Goal: Task Accomplishment & Management: Use online tool/utility

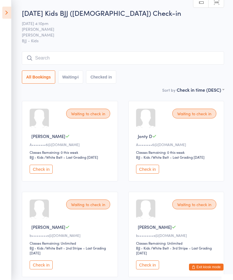
click at [132, 59] on input "search" at bounding box center [123, 57] width 202 height 13
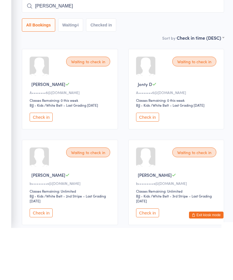
type input "[PERSON_NAME]"
click at [171, 51] on input "search" at bounding box center [123, 57] width 202 height 13
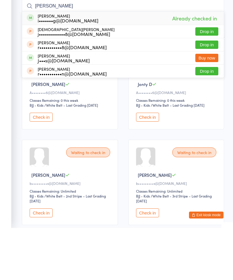
type input "[PERSON_NAME]"
click at [165, 63] on div "[PERSON_NAME] i•••••••g@[DOMAIN_NAME] Already checked in" at bounding box center [122, 69] width 201 height 13
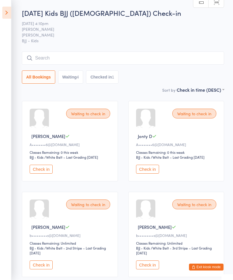
click at [148, 170] on button "Check in" at bounding box center [147, 169] width 23 height 9
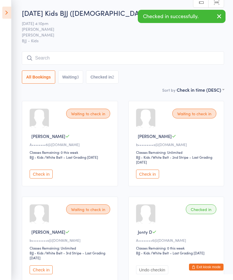
click at [45, 172] on button "Check in" at bounding box center [41, 173] width 23 height 9
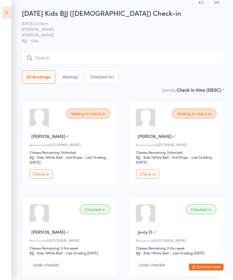
click at [1, 9] on aside "Events for [DATE] [DATE] [DATE] Sun Mon Tue Wed Thu Fri Sat 40 28 29 30 01 02 0…" at bounding box center [5, 140] width 11 height 280
click at [3, 12] on icon at bounding box center [6, 13] width 9 height 12
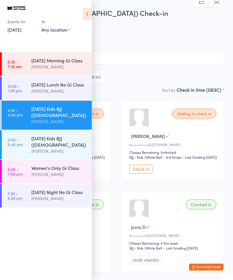
click at [33, 138] on div "[DATE] Kids BJJ ([DEMOGRAPHIC_DATA])" at bounding box center [58, 141] width 55 height 13
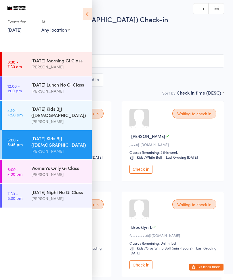
click at [85, 11] on icon at bounding box center [87, 14] width 9 height 12
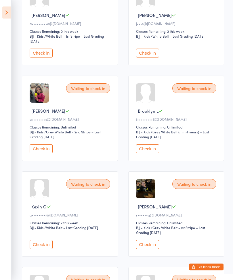
scroll to position [121, 0]
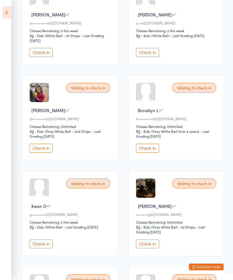
click at [40, 248] on button "Check in" at bounding box center [41, 244] width 23 height 9
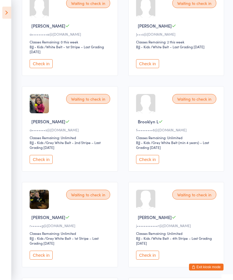
scroll to position [109, 0]
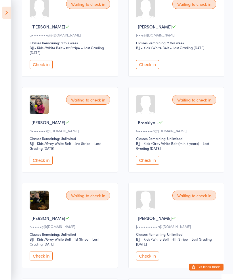
click at [45, 164] on button "Check in" at bounding box center [41, 160] width 23 height 9
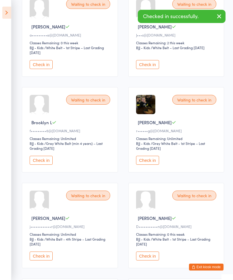
click at [10, 14] on icon at bounding box center [6, 13] width 9 height 12
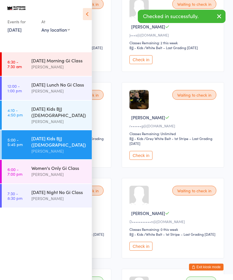
click at [68, 116] on div "[DATE] Kids BJJ ([DEMOGRAPHIC_DATA])" at bounding box center [58, 111] width 55 height 13
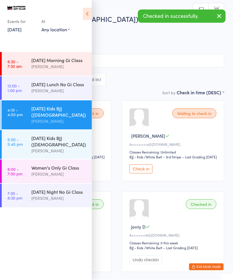
scroll to position [0, 0]
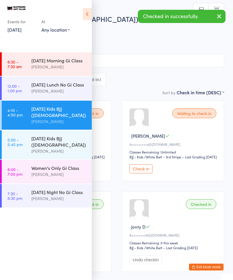
click at [88, 16] on icon at bounding box center [87, 14] width 9 height 12
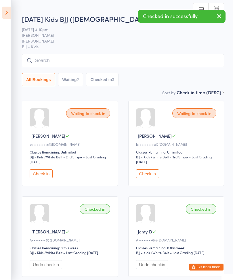
click at [41, 170] on div "Waiting to check in [PERSON_NAME] S b•••••••••s@[DOMAIN_NAME] Classes Remaining…" at bounding box center [70, 143] width 96 height 85
click at [45, 178] on button "Check in" at bounding box center [41, 173] width 23 height 9
click at [46, 178] on button "Check in" at bounding box center [41, 173] width 23 height 9
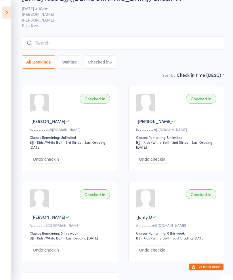
scroll to position [15, 0]
click at [56, 46] on input "search" at bounding box center [123, 42] width 202 height 13
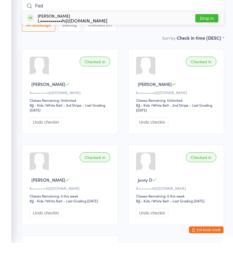
type input "Fed"
click at [212, 51] on button "Drop in" at bounding box center [206, 55] width 23 height 8
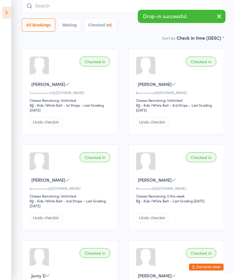
click at [9, 14] on icon at bounding box center [6, 13] width 9 height 12
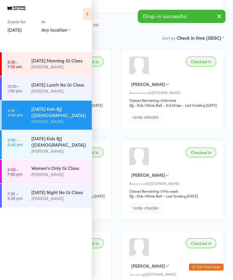
click at [62, 141] on div "[DATE] Kids BJJ ([DEMOGRAPHIC_DATA])" at bounding box center [58, 141] width 55 height 13
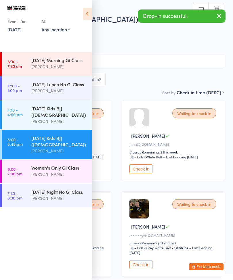
scroll to position [0, 0]
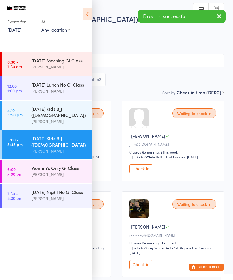
click at [89, 18] on icon at bounding box center [87, 14] width 9 height 12
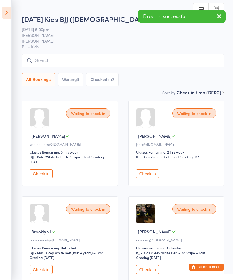
click at [217, 16] on icon "button" at bounding box center [218, 16] width 7 height 7
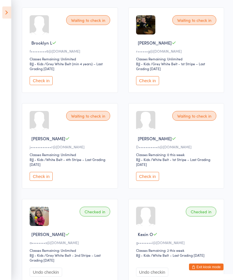
scroll to position [189, 0]
click at [45, 175] on div "Waiting to check in [PERSON_NAME] T j••••••••••••r@[DOMAIN_NAME] Classes Remain…" at bounding box center [70, 145] width 96 height 85
click at [45, 177] on button "Check in" at bounding box center [41, 176] width 23 height 9
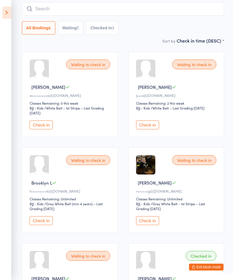
scroll to position [0, 0]
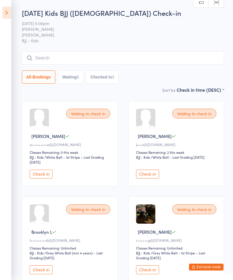
click at [143, 178] on button "Check in" at bounding box center [147, 173] width 23 height 9
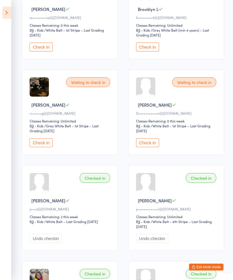
scroll to position [128, 0]
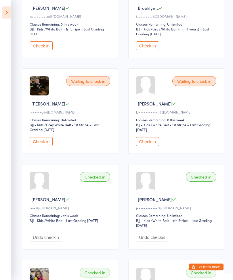
click at [40, 42] on div "Waiting to check in [PERSON_NAME] B a•••••••••e@[DOMAIN_NAME] Classes Remaining…" at bounding box center [70, 15] width 96 height 85
click at [43, 45] on button "Check in" at bounding box center [41, 46] width 23 height 9
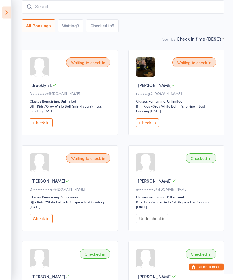
scroll to position [0, 0]
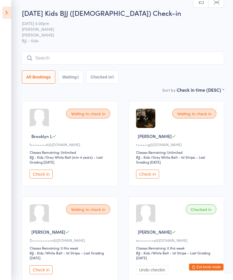
click at [69, 55] on input "search" at bounding box center [123, 57] width 202 height 13
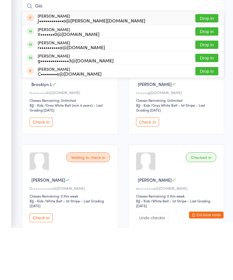
type input "Gio"
click at [206, 79] on button "Drop in" at bounding box center [206, 83] width 23 height 8
